Goal: Information Seeking & Learning: Learn about a topic

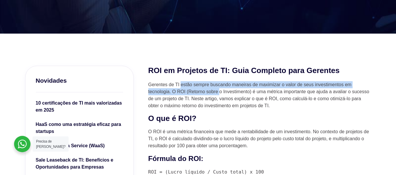
drag, startPoint x: 182, startPoint y: 83, endPoint x: 220, endPoint y: 91, distance: 39.2
click at [220, 91] on p "Gerentes de TI estão sempre buscando maneiras de maximizar o valor de seus inve…" at bounding box center [259, 95] width 223 height 28
click at [209, 92] on p "Gerentes de TI estão sempre buscando maneiras de maximizar o valor de seus inve…" at bounding box center [259, 95] width 223 height 28
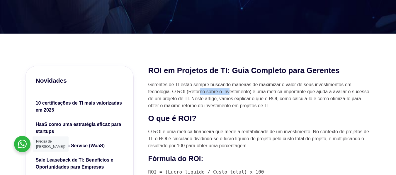
drag, startPoint x: 201, startPoint y: 91, endPoint x: 229, endPoint y: 93, distance: 27.9
click at [229, 93] on p "Gerentes de TI estão sempre buscando maneiras de maximizar o valor de seus inve…" at bounding box center [259, 95] width 223 height 28
click at [282, 94] on p "Gerentes de TI estão sempre buscando maneiras de maximizar o valor de seus inve…" at bounding box center [259, 95] width 223 height 28
drag, startPoint x: 176, startPoint y: 98, endPoint x: 207, endPoint y: 97, distance: 31.1
click at [207, 97] on p "Gerentes de TI estão sempre buscando maneiras de maximizar o valor de seus inve…" at bounding box center [259, 95] width 223 height 28
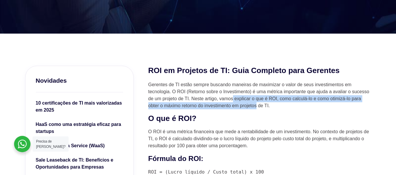
drag, startPoint x: 256, startPoint y: 104, endPoint x: 264, endPoint y: 103, distance: 8.2
click at [264, 103] on p "Gerentes de TI estão sempre buscando maneiras de maximizar o valor de seus inve…" at bounding box center [259, 95] width 223 height 28
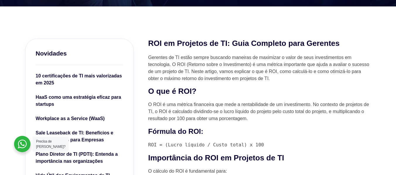
scroll to position [176, 0]
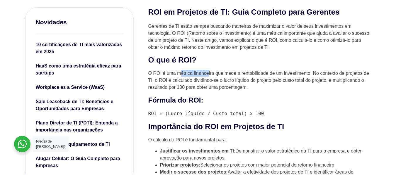
drag, startPoint x: 181, startPoint y: 71, endPoint x: 223, endPoint y: 70, distance: 42.2
drag, startPoint x: 253, startPoint y: 72, endPoint x: 274, endPoint y: 73, distance: 21.1
click at [274, 73] on p "O ROI é uma métrica financeira que mede a rentabilidade de um investimento. No …" at bounding box center [259, 80] width 223 height 21
click at [190, 81] on p "O ROI é uma métrica financeira que mede a rentabilidade de um investimento. No …" at bounding box center [259, 80] width 223 height 21
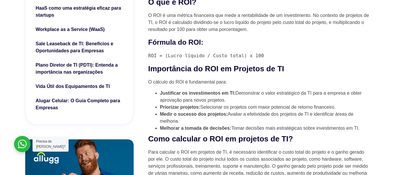
scroll to position [234, 0]
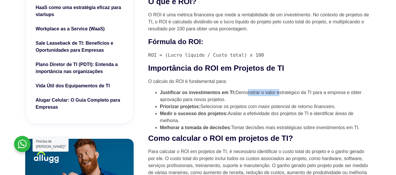
drag, startPoint x: 247, startPoint y: 92, endPoint x: 279, endPoint y: 96, distance: 32.4
click at [279, 96] on li "Justificar os investimentos em TI: Demonstrar o valor estratégico da TI para a …" at bounding box center [265, 96] width 211 height 14
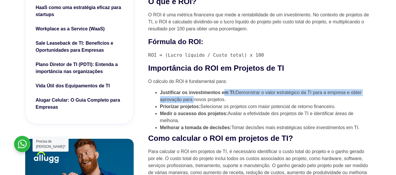
drag, startPoint x: 192, startPoint y: 100, endPoint x: 225, endPoint y: 97, distance: 33.2
click at [225, 97] on li "Justificar os investimentos em TI: Demonstrar o valor estratégico da TI para a …" at bounding box center [265, 96] width 211 height 14
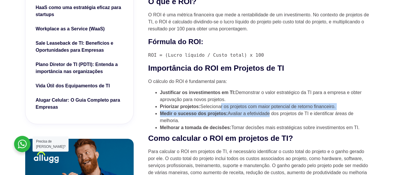
drag, startPoint x: 241, startPoint y: 111, endPoint x: 269, endPoint y: 112, distance: 28.1
click at [269, 112] on ul "Justificar os investimentos em TI: Demonstrar o valor estratégico da TI para a …" at bounding box center [259, 110] width 223 height 42
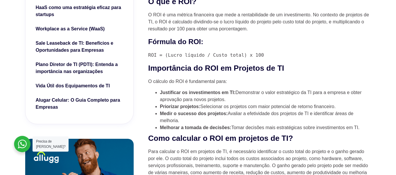
click at [205, 126] on li "Melhorar a tomada de decisões: Tomar decisões mais estratégicas sobre investime…" at bounding box center [265, 128] width 211 height 7
drag, startPoint x: 224, startPoint y: 128, endPoint x: 271, endPoint y: 126, distance: 46.9
click at [271, 126] on ul "Justificar os investimentos em TI: Demonstrar o valor estratégico da TI para a …" at bounding box center [259, 110] width 223 height 42
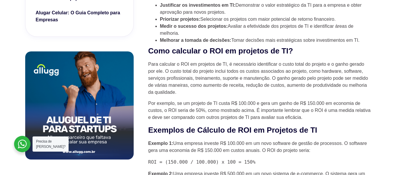
scroll to position [322, 0]
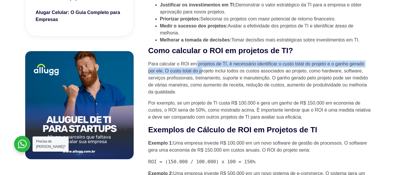
drag, startPoint x: 197, startPoint y: 65, endPoint x: 201, endPoint y: 75, distance: 10.9
click at [201, 75] on p "Para calcular o ROI em projetos de TI, é necessário identificar o custo total d…" at bounding box center [259, 78] width 223 height 35
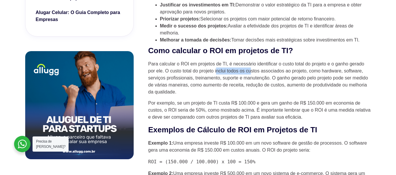
drag, startPoint x: 236, startPoint y: 73, endPoint x: 260, endPoint y: 71, distance: 24.1
click at [252, 72] on p "Para calcular o ROI em projetos de TI, é necessário identificar o custo total d…" at bounding box center [259, 78] width 223 height 35
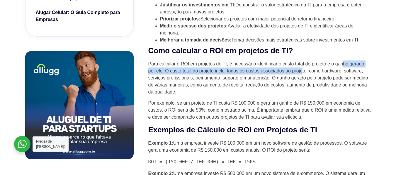
drag, startPoint x: 312, startPoint y: 72, endPoint x: 345, endPoint y: 70, distance: 32.6
click at [345, 70] on p "Para calcular o ROI em projetos de TI, é necessário identificar o custo total d…" at bounding box center [259, 78] width 223 height 35
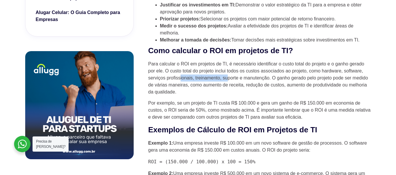
drag, startPoint x: 191, startPoint y: 81, endPoint x: 230, endPoint y: 80, distance: 38.4
click at [229, 80] on p "Para calcular o ROI em projetos de TI, é necessário identificar o custo total d…" at bounding box center [259, 78] width 223 height 35
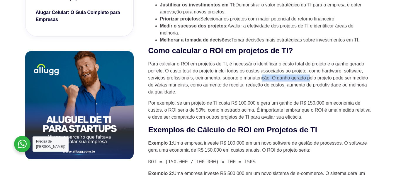
drag, startPoint x: 275, startPoint y: 78, endPoint x: 312, endPoint y: 80, distance: 37.8
click at [311, 80] on p "Para calcular o ROI em projetos de TI, é necessário identificar o custo total d…" at bounding box center [259, 78] width 223 height 35
drag, startPoint x: 199, startPoint y: 86, endPoint x: 225, endPoint y: 87, distance: 26.1
click at [225, 87] on p "Para calcular o ROI em projetos de TI, é necessário identificar o custo total d…" at bounding box center [259, 78] width 223 height 35
drag, startPoint x: 169, startPoint y: 92, endPoint x: 178, endPoint y: 98, distance: 10.6
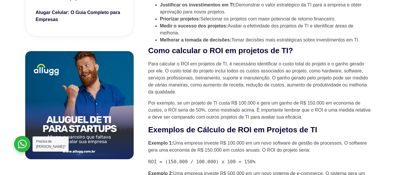
click at [176, 96] on p "Para calcular o ROI em projetos de TI, é necessário identificar o custo total d…" at bounding box center [259, 78] width 223 height 35
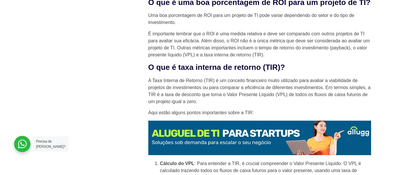
scroll to position [732, 0]
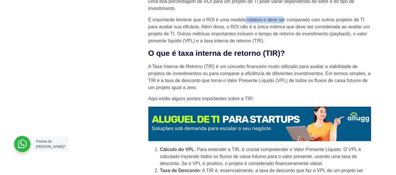
drag, startPoint x: 253, startPoint y: 34, endPoint x: 284, endPoint y: 33, distance: 30.2
click at [284, 33] on p "É importante lembrar que o ROI é uma medida relativa e deve ser comparado com o…" at bounding box center [259, 30] width 223 height 28
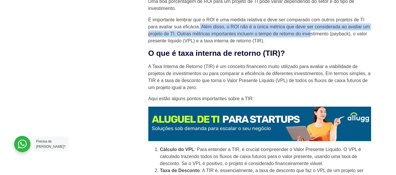
drag, startPoint x: 200, startPoint y: 43, endPoint x: 311, endPoint y: 49, distance: 112.1
click at [311, 45] on p "É importante lembrar que o ROI é uma medida relativa e deve ser comparado com o…" at bounding box center [259, 30] width 223 height 28
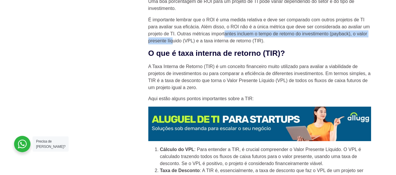
drag, startPoint x: 173, startPoint y: 54, endPoint x: 226, endPoint y: 51, distance: 53.1
click at [225, 45] on p "É importante lembrar que o ROI é uma medida relativa e deve ser comparado com o…" at bounding box center [259, 30] width 223 height 28
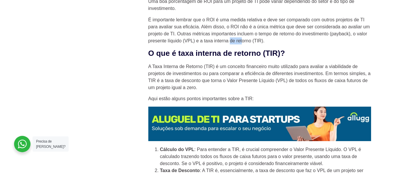
drag, startPoint x: 229, startPoint y: 54, endPoint x: 257, endPoint y: 55, distance: 27.3
click at [256, 45] on p "É importante lembrar que o ROI é uma medida relativa e deve ser comparado com o…" at bounding box center [259, 30] width 223 height 28
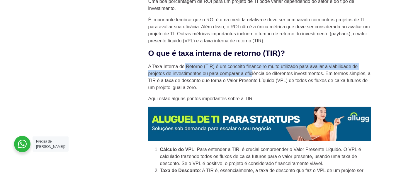
drag, startPoint x: 183, startPoint y: 82, endPoint x: 251, endPoint y: 89, distance: 68.0
click at [251, 89] on p "A Taxa Interna de Retorno (TIR) é um conceito financeiro muito utilizado para a…" at bounding box center [259, 77] width 223 height 28
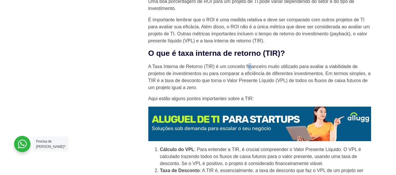
drag, startPoint x: 250, startPoint y: 81, endPoint x: 253, endPoint y: 84, distance: 3.9
click at [252, 84] on p "A Taxa Interna de Retorno (TIR) é um conceito financeiro muito utilizado para a…" at bounding box center [259, 77] width 223 height 28
drag, startPoint x: 186, startPoint y: 88, endPoint x: 225, endPoint y: 91, distance: 38.5
click at [218, 91] on p "A Taxa Interna de Retorno (TIR) é um conceito financeiro muito utilizado para a…" at bounding box center [259, 77] width 223 height 28
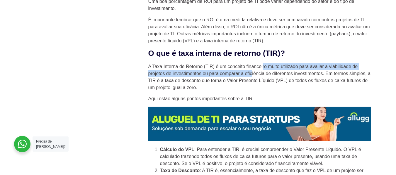
drag, startPoint x: 256, startPoint y: 88, endPoint x: 270, endPoint y: 84, distance: 14.7
click at [268, 84] on p "A Taxa Interna de Retorno (TIR) é um conceito financeiro muito utilizado para a…" at bounding box center [259, 77] width 223 height 28
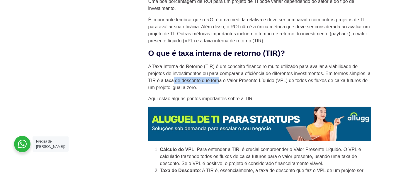
drag, startPoint x: 173, startPoint y: 95, endPoint x: 220, endPoint y: 98, distance: 46.9
click at [220, 91] on p "A Taxa Interna de Retorno (TIR) é um conceito financeiro muito utilizado para a…" at bounding box center [259, 77] width 223 height 28
drag, startPoint x: 175, startPoint y: 105, endPoint x: 200, endPoint y: 101, distance: 25.2
click at [197, 91] on p "A Taxa Interna de Retorno (TIR) é um conceito financeiro muito utilizado para a…" at bounding box center [259, 77] width 223 height 28
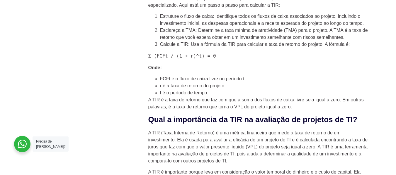
scroll to position [1025, 0]
